Goal: Navigation & Orientation: Find specific page/section

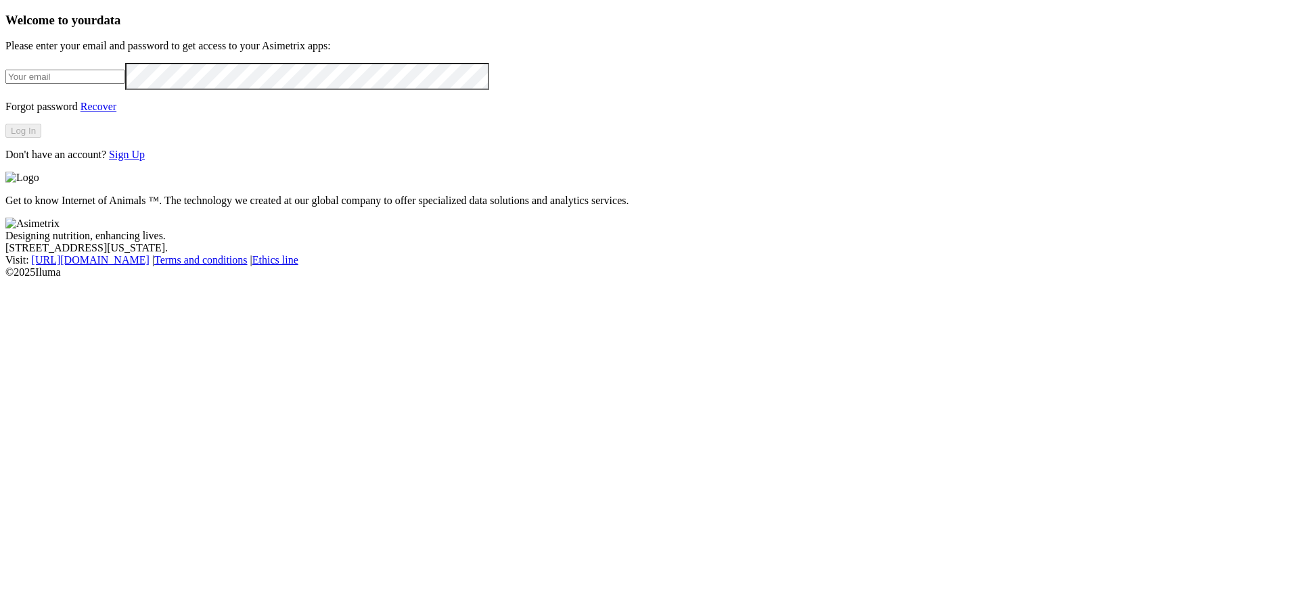
type input "[PERSON_NAME][EMAIL_ADDRESS][DOMAIN_NAME]"
click at [41, 138] on button "Log In" at bounding box center [23, 131] width 36 height 14
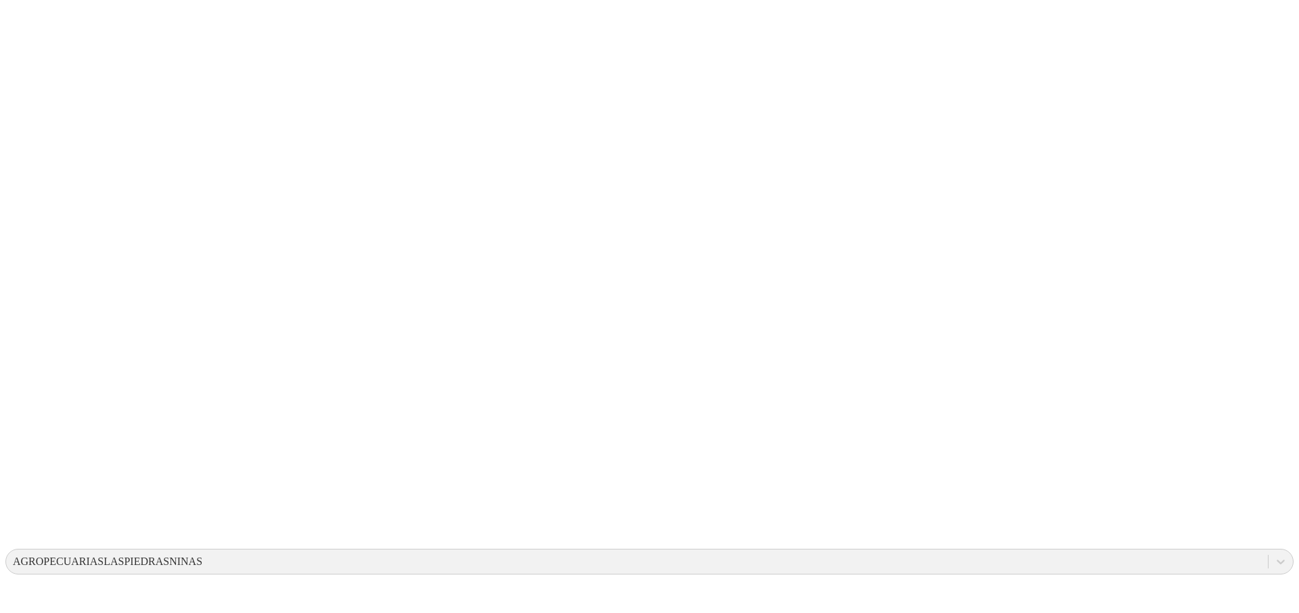
click at [202, 556] on div "AGROPECUARIASLASPIEDRASNINAS" at bounding box center [107, 562] width 189 height 12
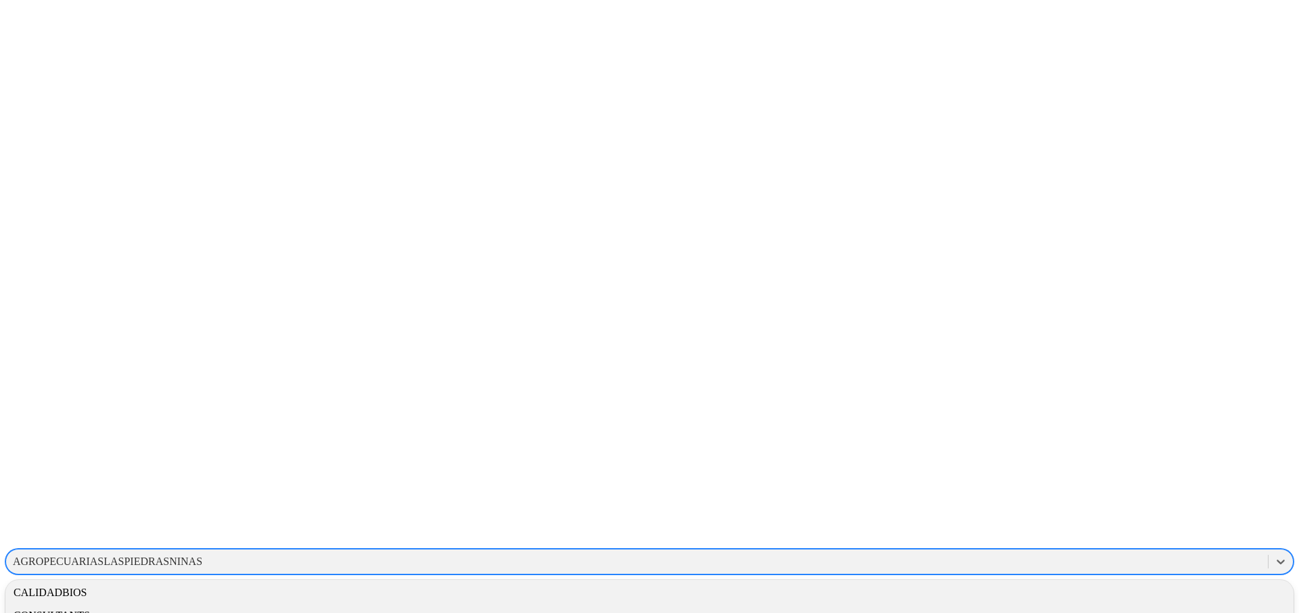
scroll to position [283, 0]
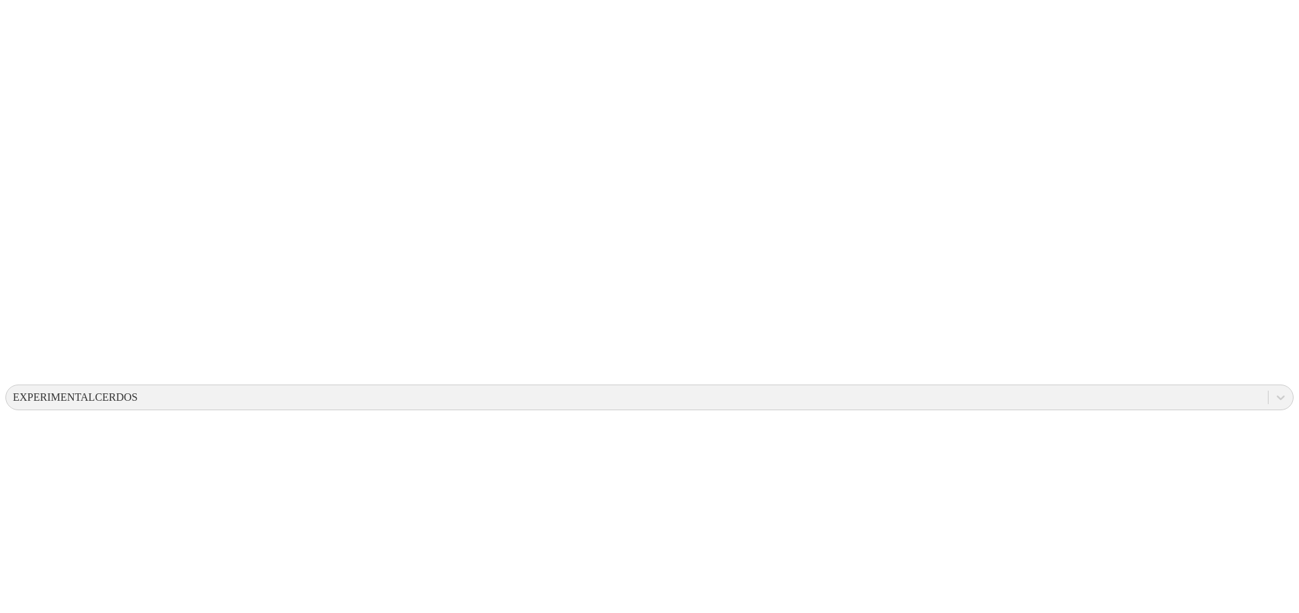
scroll to position [0, 0]
